Goal: Go to known website

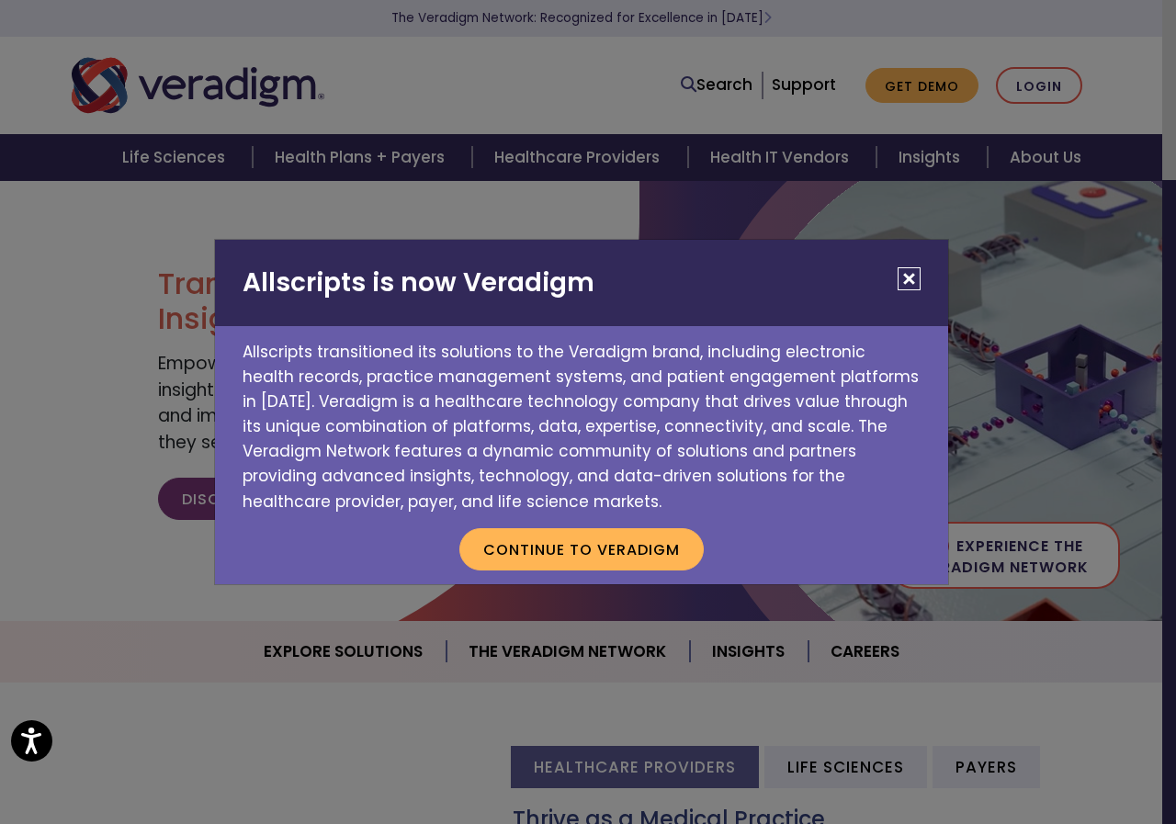
click at [905, 279] on button "Close" at bounding box center [909, 278] width 23 height 23
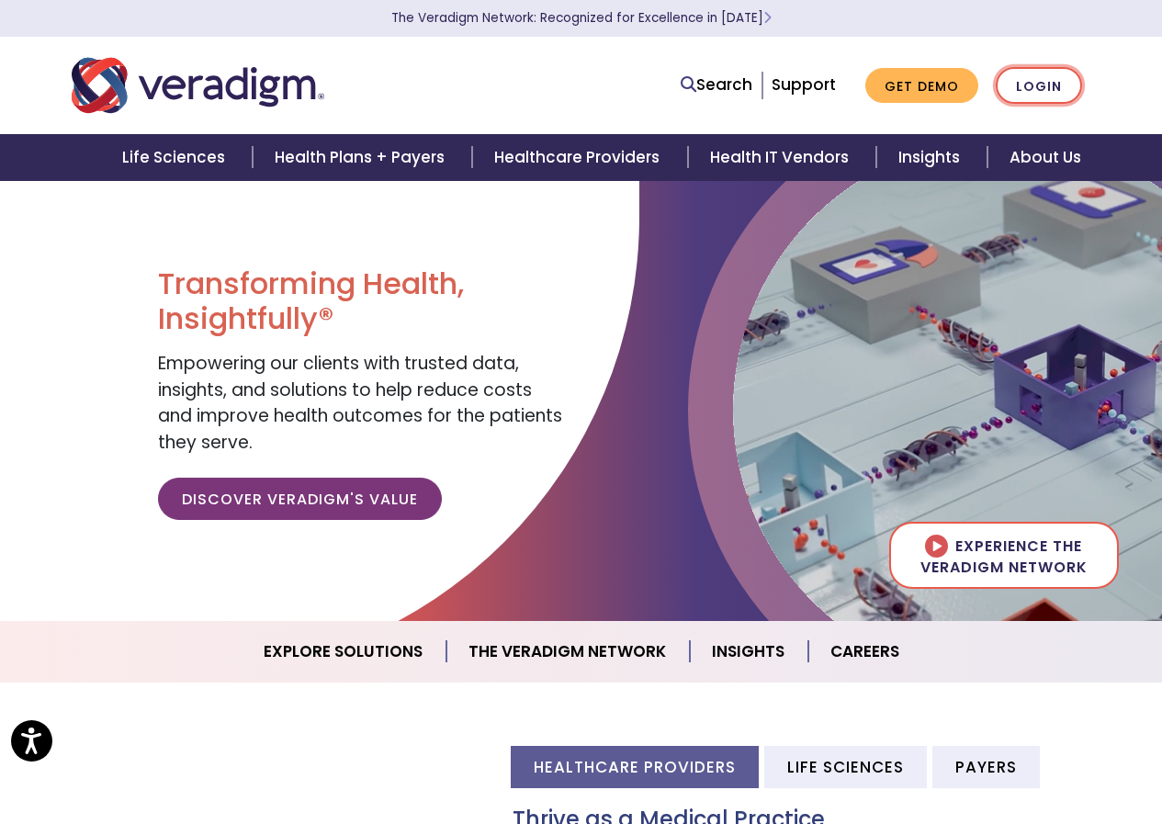
click at [1038, 85] on link "Login" at bounding box center [1039, 86] width 86 height 38
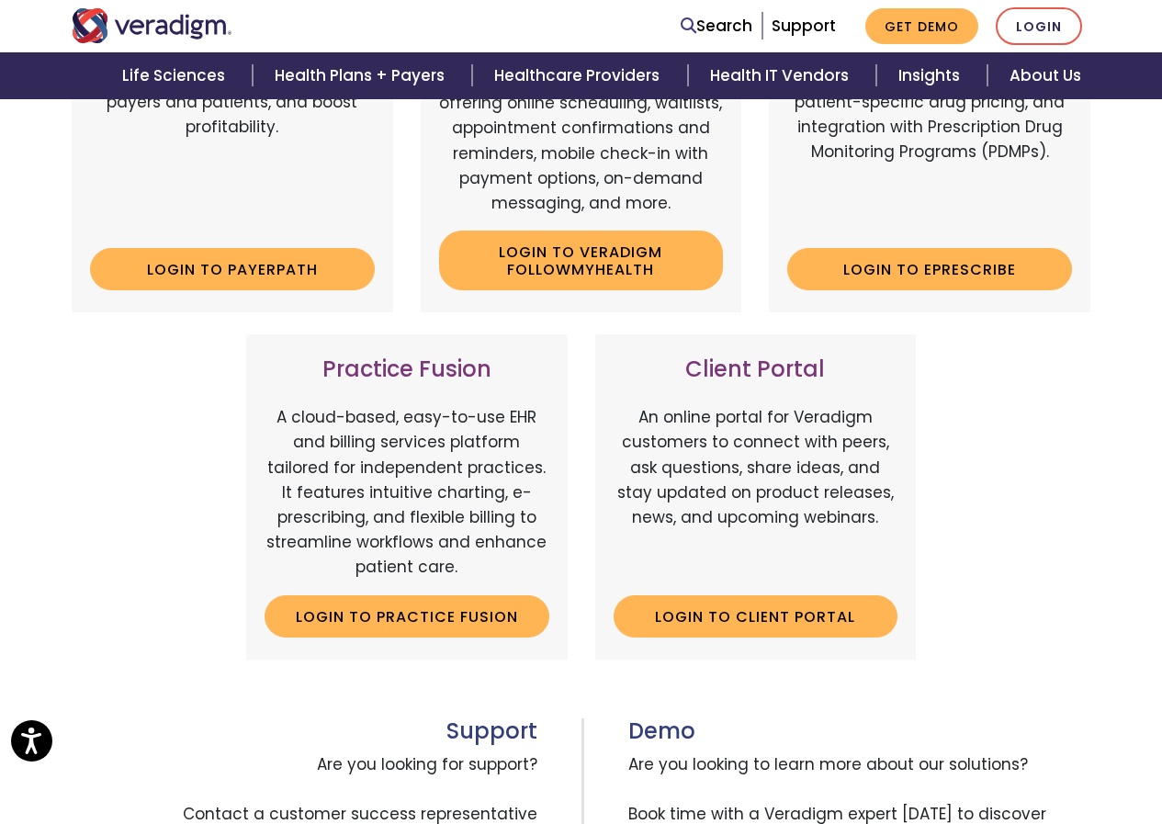
scroll to position [367, 0]
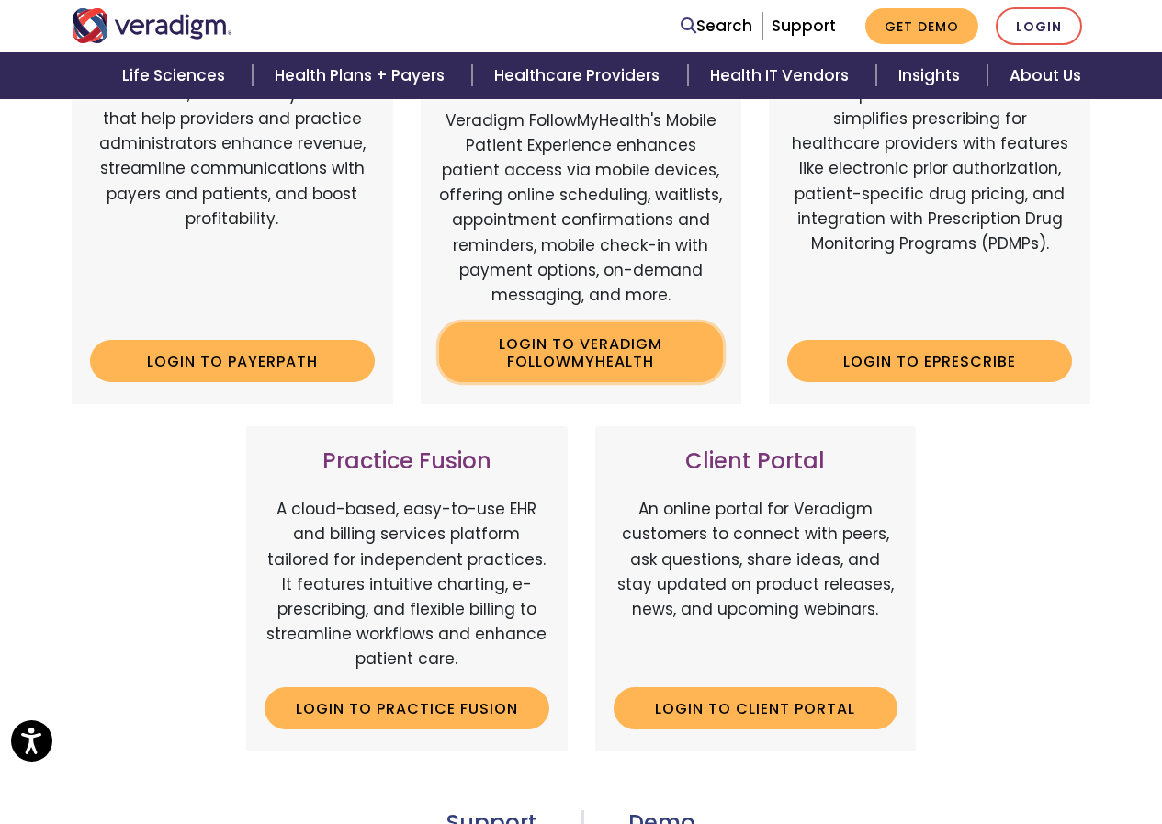
click at [597, 361] on link "Login to Veradigm FollowMyHealth" at bounding box center [581, 352] width 285 height 60
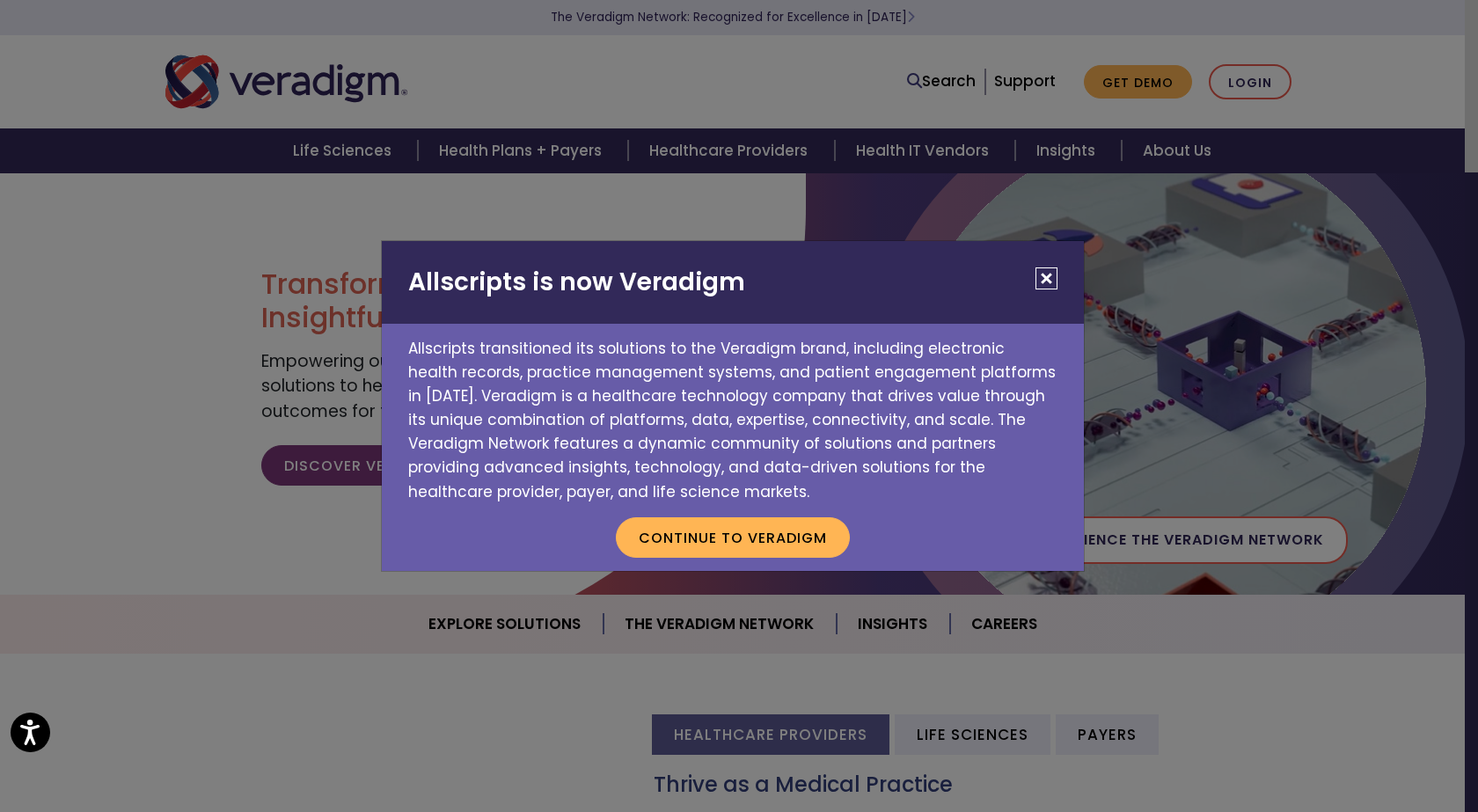
click at [1054, 280] on button "Close" at bounding box center [1046, 278] width 22 height 22
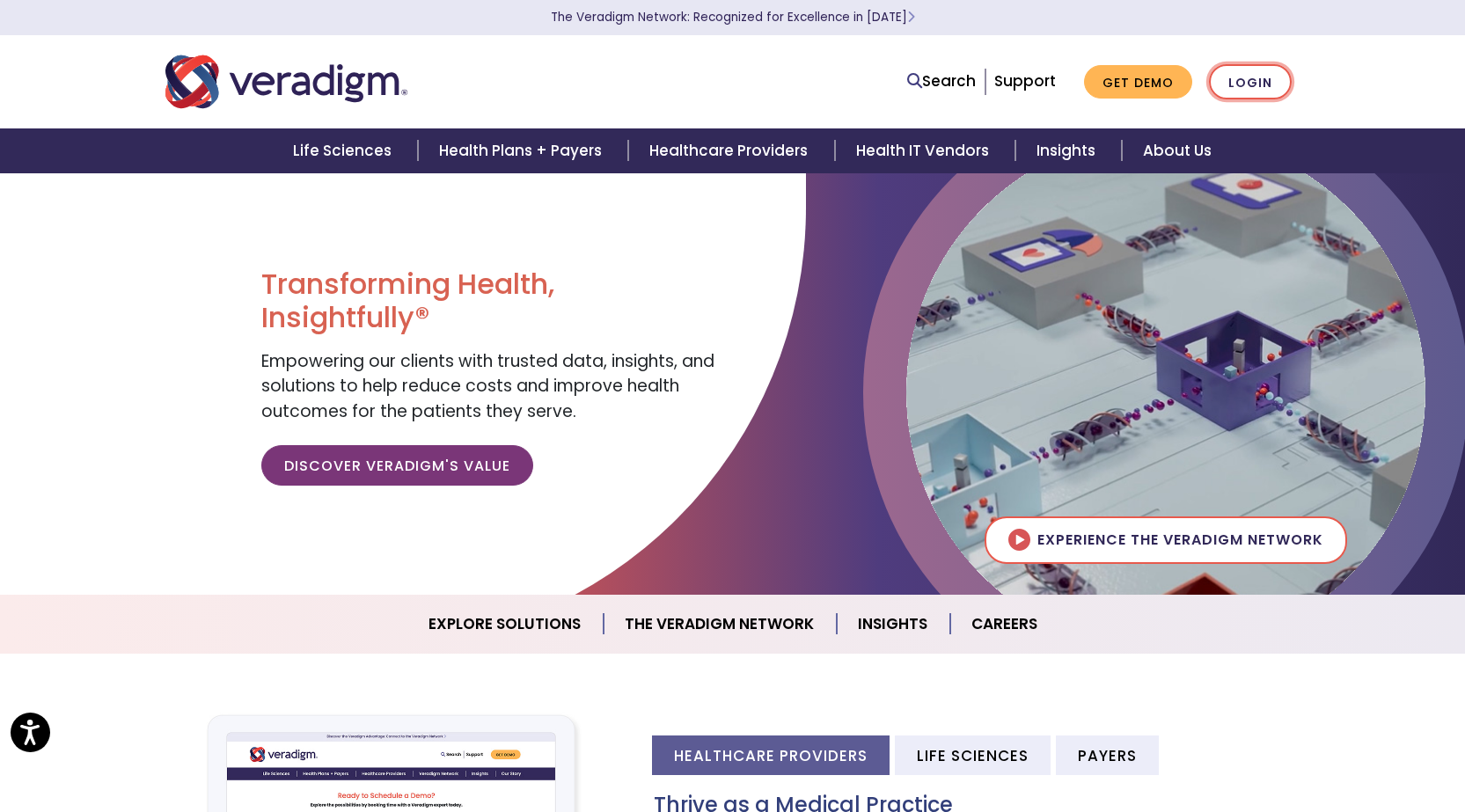
click at [1239, 82] on link "Login" at bounding box center [1250, 82] width 82 height 36
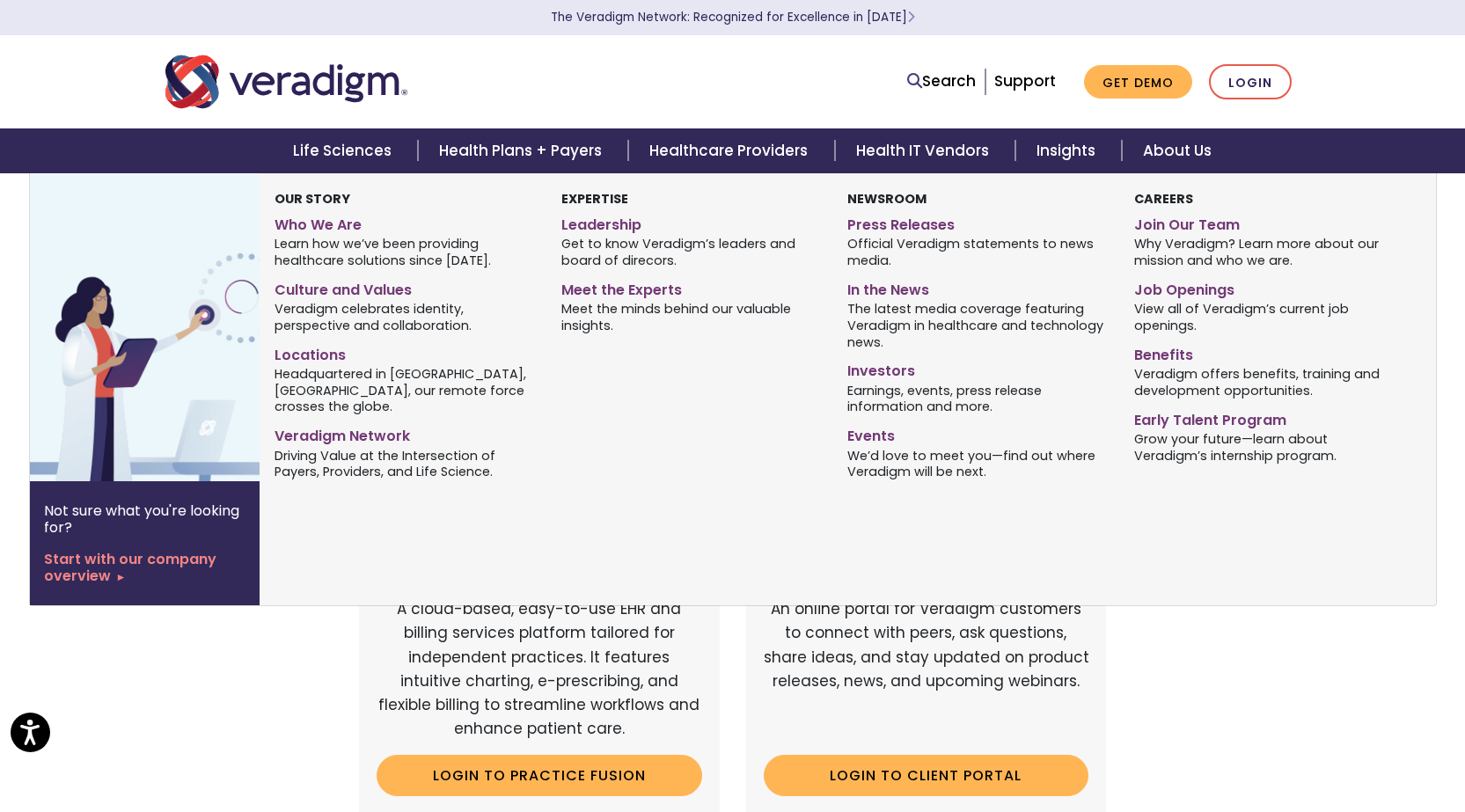
scroll to position [88, 0]
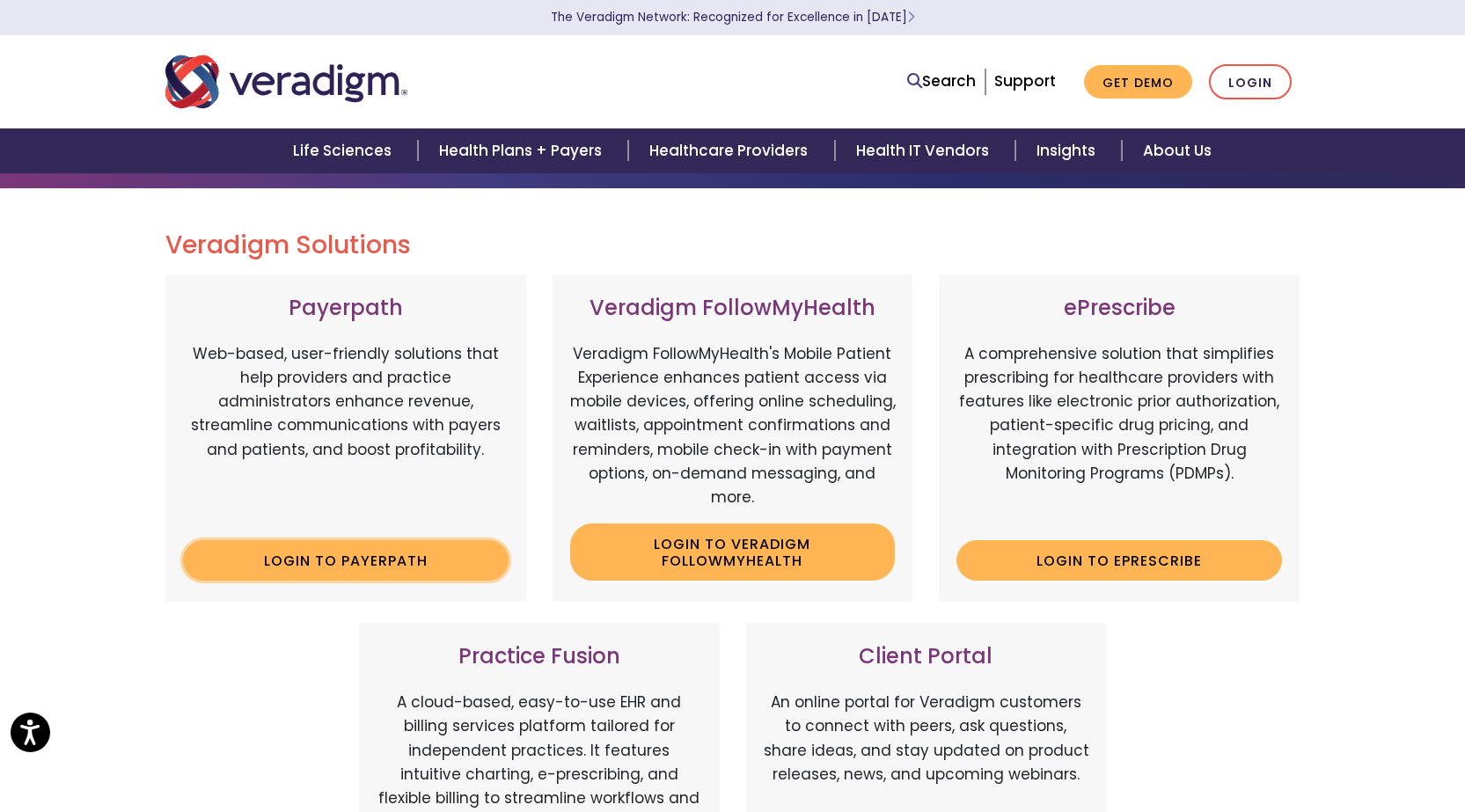
click at [394, 557] on link "Login to Payerpath" at bounding box center [346, 560] width 326 height 40
